Goal: Task Accomplishment & Management: Manage account settings

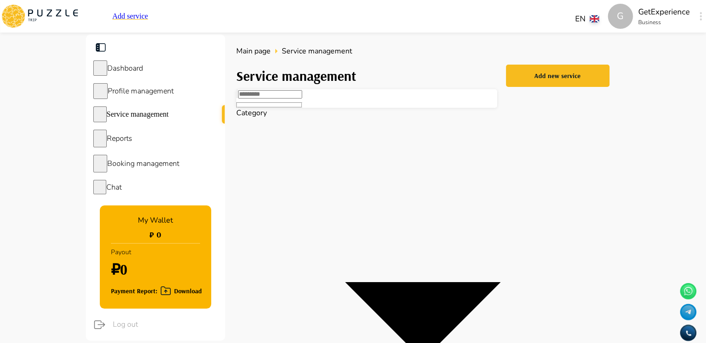
click at [155, 168] on span "Booking management" at bounding box center [143, 163] width 72 height 10
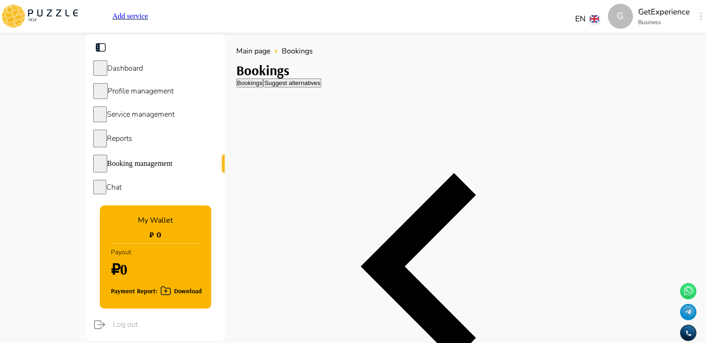
click at [151, 124] on div "Service management" at bounding box center [155, 114] width 139 height 23
